Goal: Information Seeking & Learning: Learn about a topic

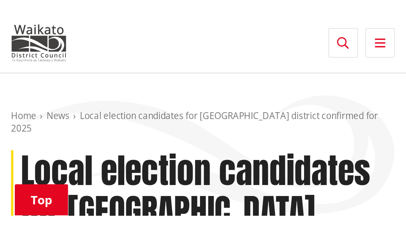
scroll to position [514, 0]
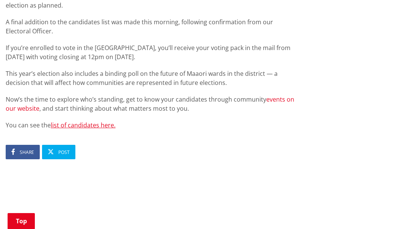
click at [208, 95] on link "events on our website" at bounding box center [150, 103] width 289 height 17
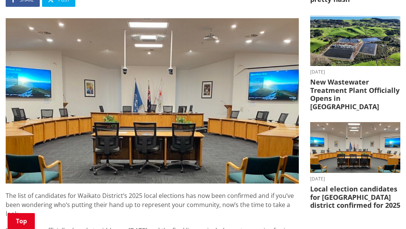
scroll to position [200, 0]
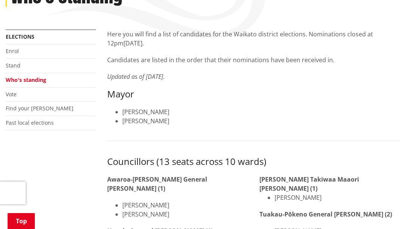
scroll to position [138, 0]
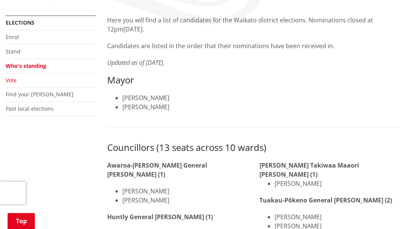
click at [16, 81] on link "Vote" at bounding box center [11, 80] width 11 height 7
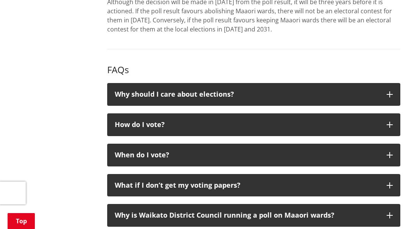
scroll to position [771, 0]
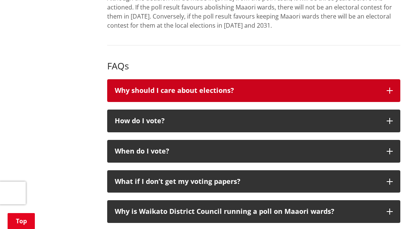
click at [389, 79] on button "Why should I care about elections?" at bounding box center [253, 90] width 293 height 23
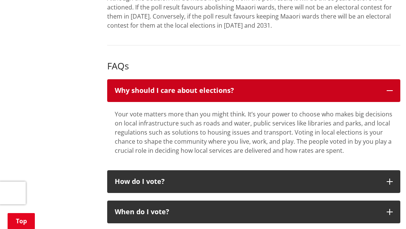
click at [396, 82] on button "Why should I care about elections?" at bounding box center [253, 90] width 293 height 23
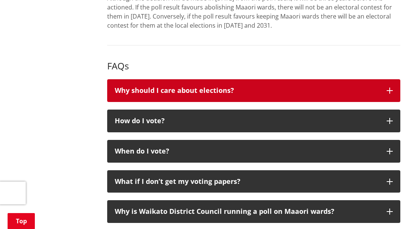
click at [397, 116] on button "How do I vote?" at bounding box center [253, 120] width 293 height 23
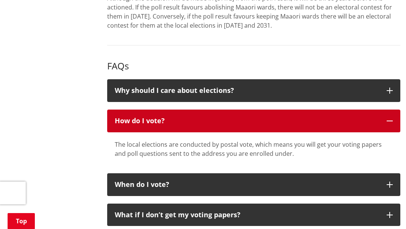
click at [396, 120] on button "How do I vote?" at bounding box center [253, 120] width 293 height 23
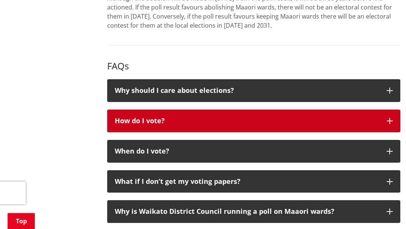
click at [395, 150] on button "When do I vote?" at bounding box center [253, 151] width 293 height 23
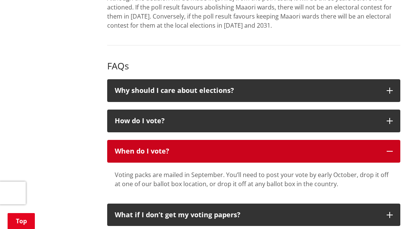
scroll to position [971, 0]
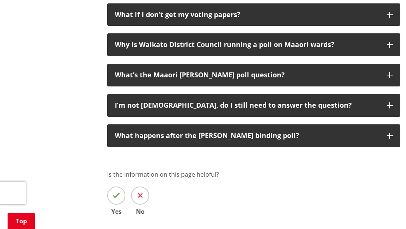
click at [227, 201] on div "Is the information on this page helpful? Yes No" at bounding box center [253, 192] width 293 height 45
click at [149, 190] on label "No" at bounding box center [140, 200] width 18 height 28
click at [0, 0] on input "No" at bounding box center [0, 0] width 0 height 0
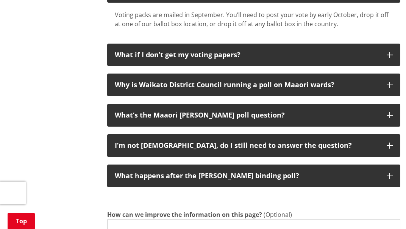
scroll to position [931, 0]
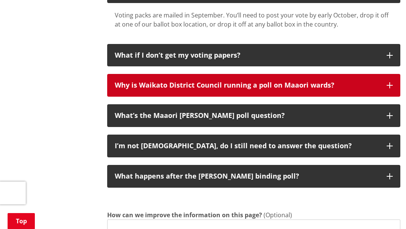
click at [390, 81] on button "Why is Waikato District Council running a poll on Maaori wards?" at bounding box center [253, 85] width 293 height 23
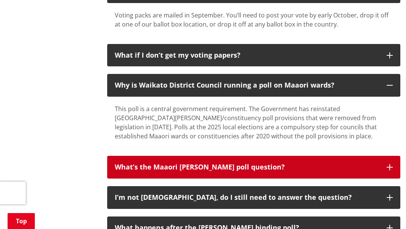
click at [388, 164] on icon "button" at bounding box center [390, 167] width 6 height 6
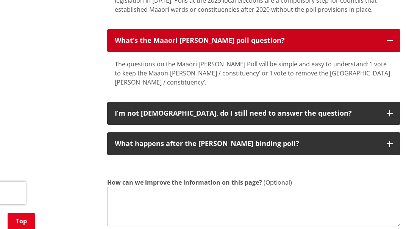
scroll to position [1061, 0]
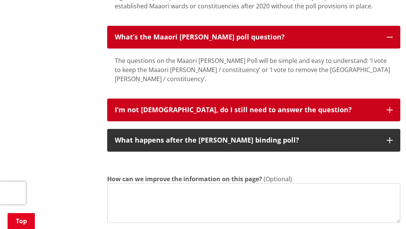
click at [378, 106] on div "I’m not Māori, do I still need to answer the question?" at bounding box center [247, 110] width 264 height 8
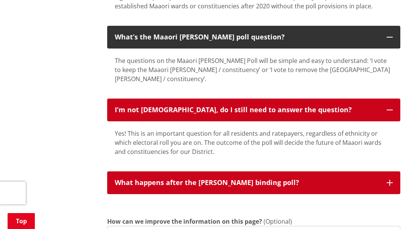
click at [373, 171] on button "What happens after the Maaori Ward binding poll?" at bounding box center [253, 182] width 293 height 23
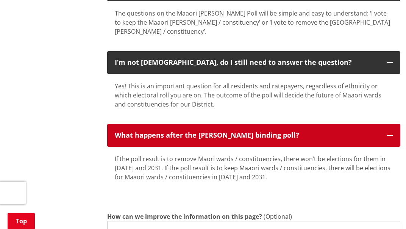
scroll to position [1108, 0]
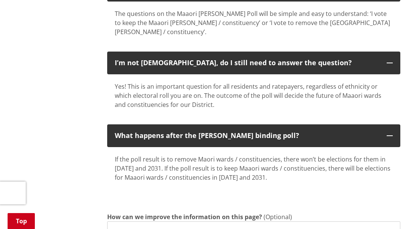
click at [26, 223] on link "Top" at bounding box center [21, 221] width 27 height 16
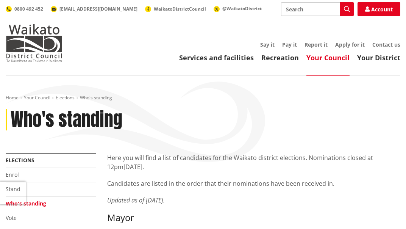
scroll to position [138, 0]
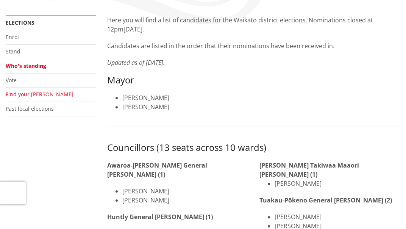
click at [30, 91] on link "Find your [PERSON_NAME]" at bounding box center [40, 94] width 68 height 7
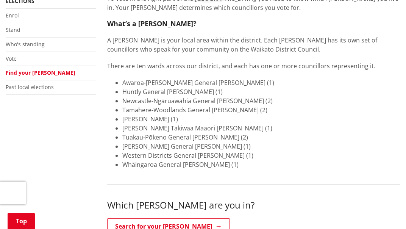
scroll to position [161, 0]
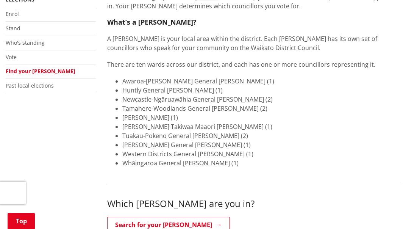
click at [341, 138] on li "Tuakau-Pōkeno General [PERSON_NAME] (2)" at bounding box center [261, 135] width 278 height 9
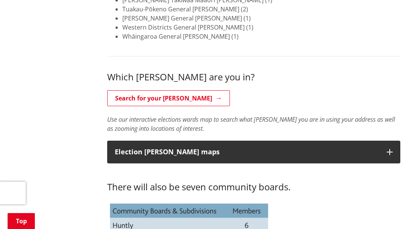
scroll to position [288, 0]
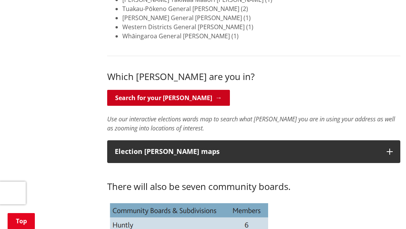
click at [181, 102] on link "Search for your [PERSON_NAME]" at bounding box center [168, 98] width 123 height 16
